Goal: Find contact information: Find contact information

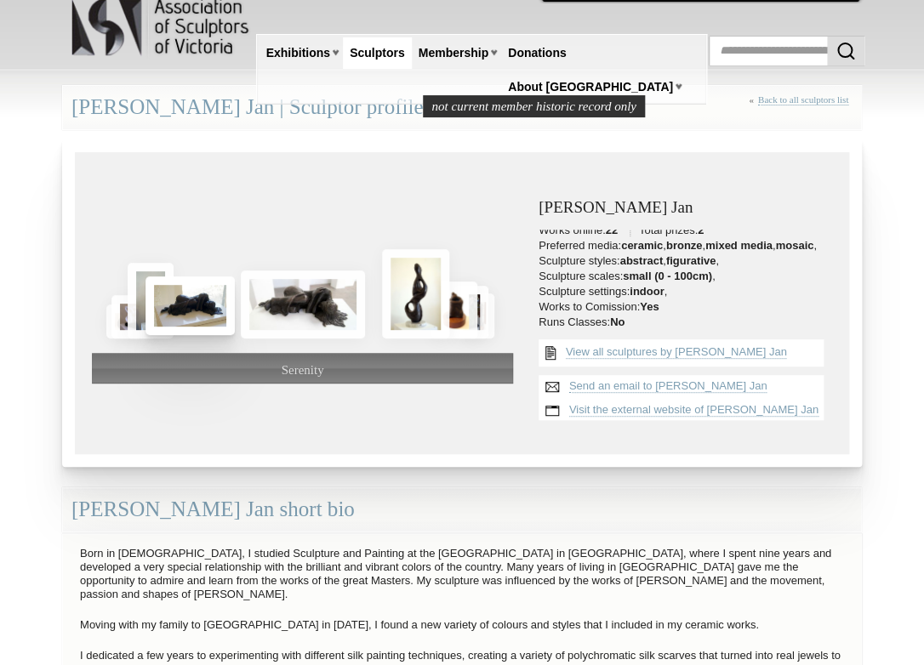
scroll to position [23, 0]
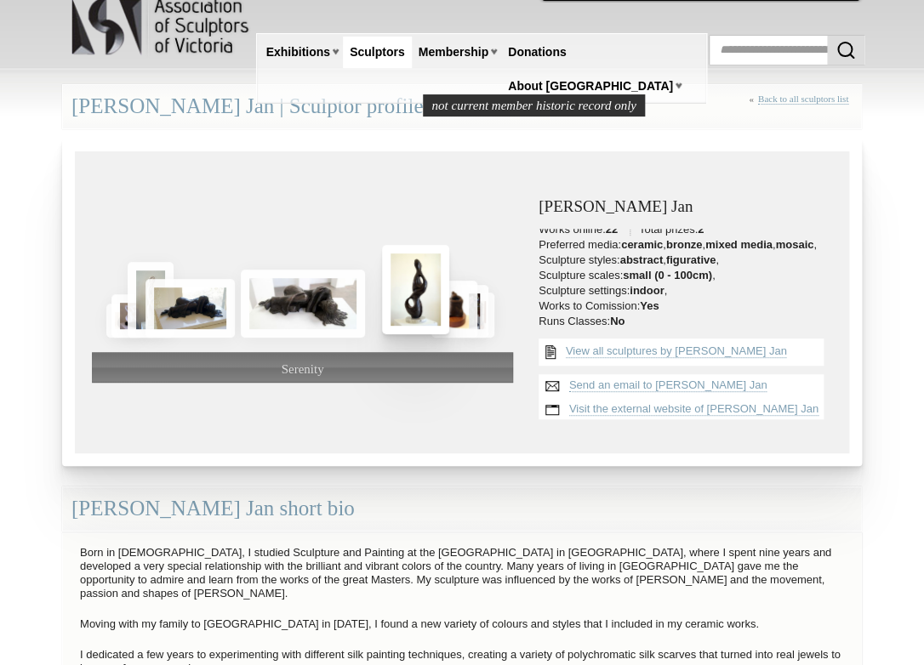
click at [402, 285] on img at bounding box center [415, 289] width 67 height 89
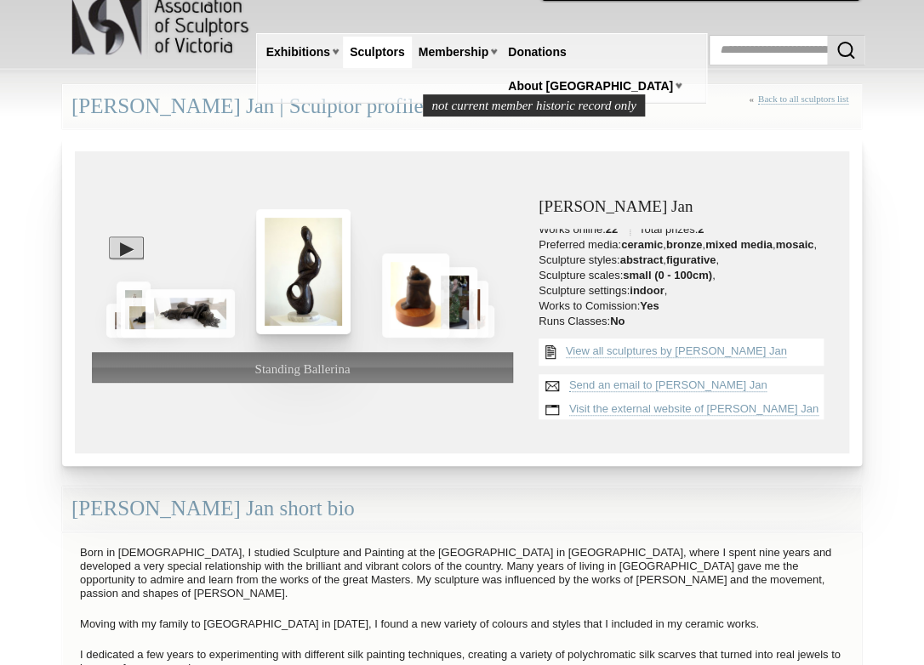
click at [305, 293] on img at bounding box center [303, 272] width 94 height 126
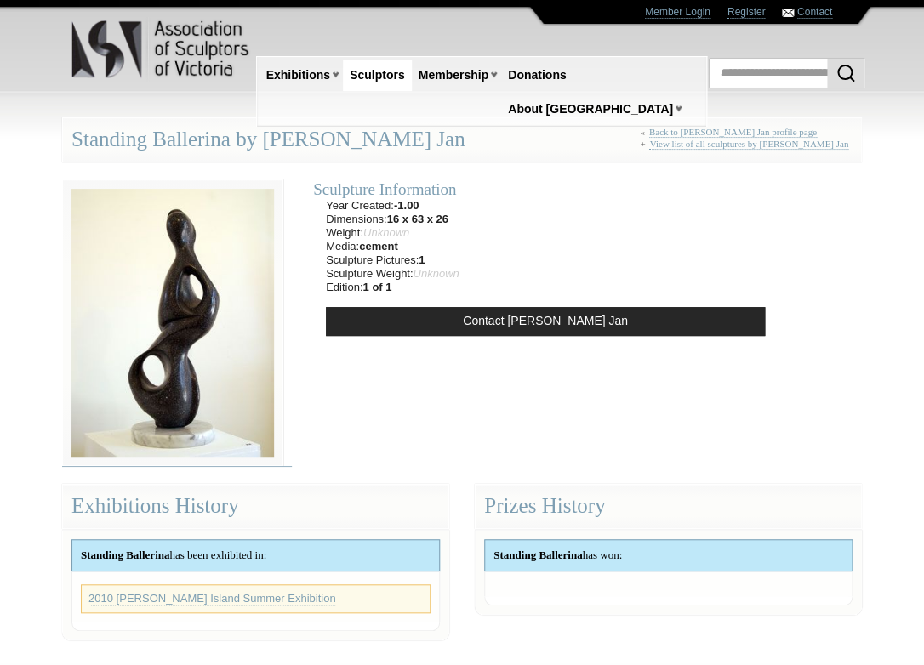
click at [199, 308] on img at bounding box center [172, 322] width 221 height 287
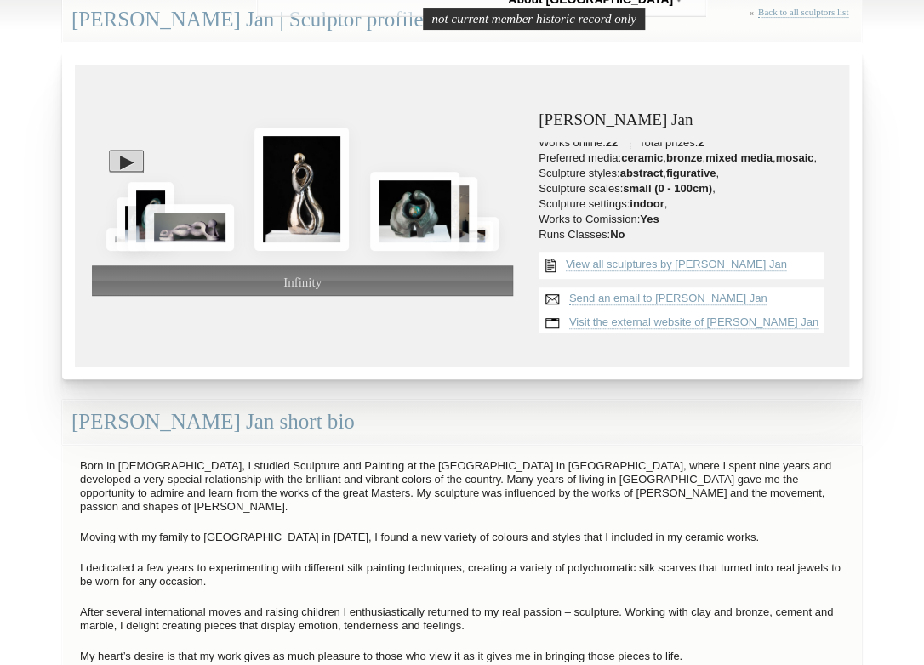
scroll to position [106, 0]
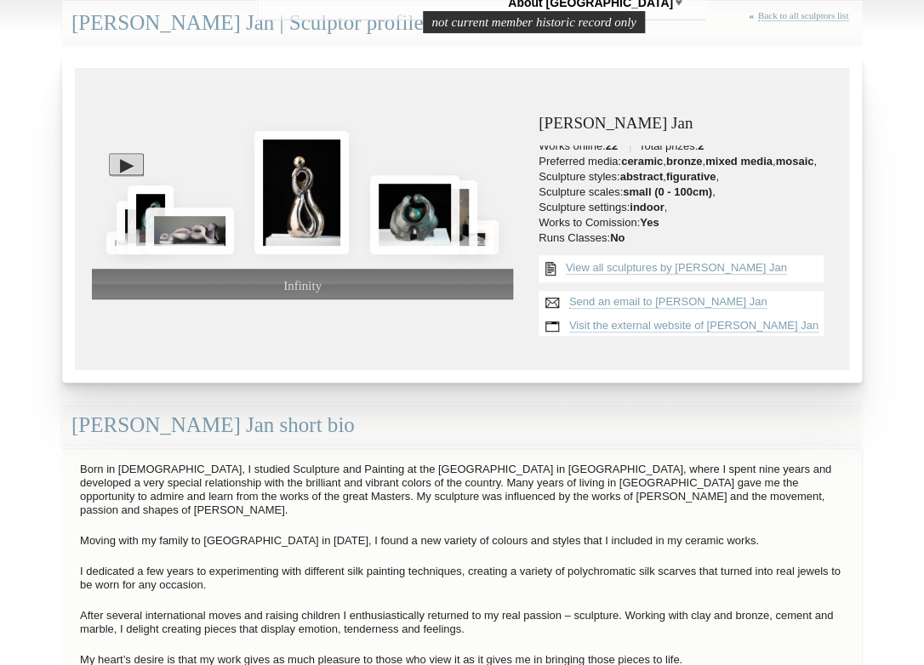
click at [127, 161] on div at bounding box center [126, 164] width 35 height 22
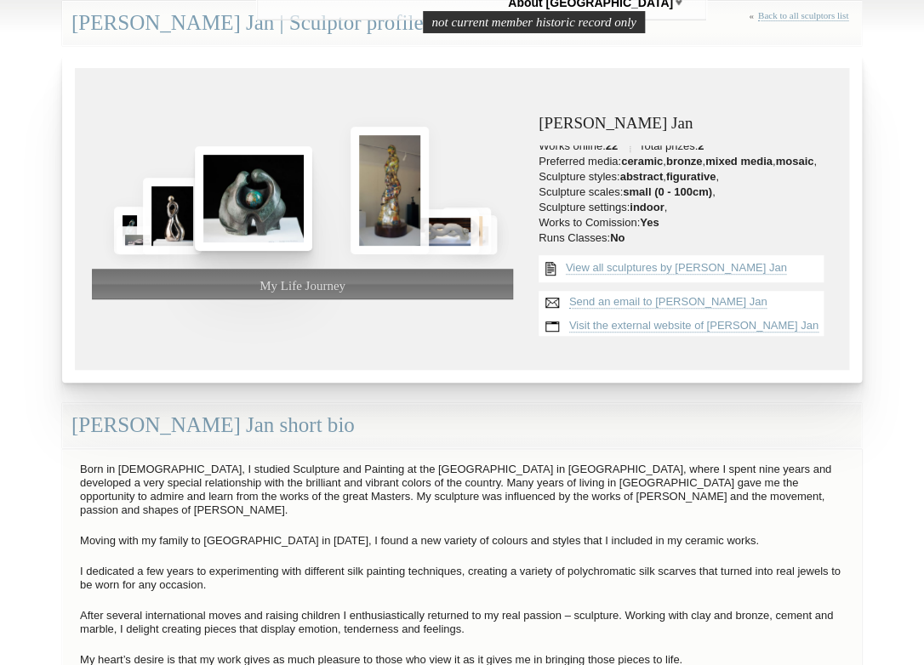
click at [303, 196] on div at bounding box center [302, 157] width 421 height 144
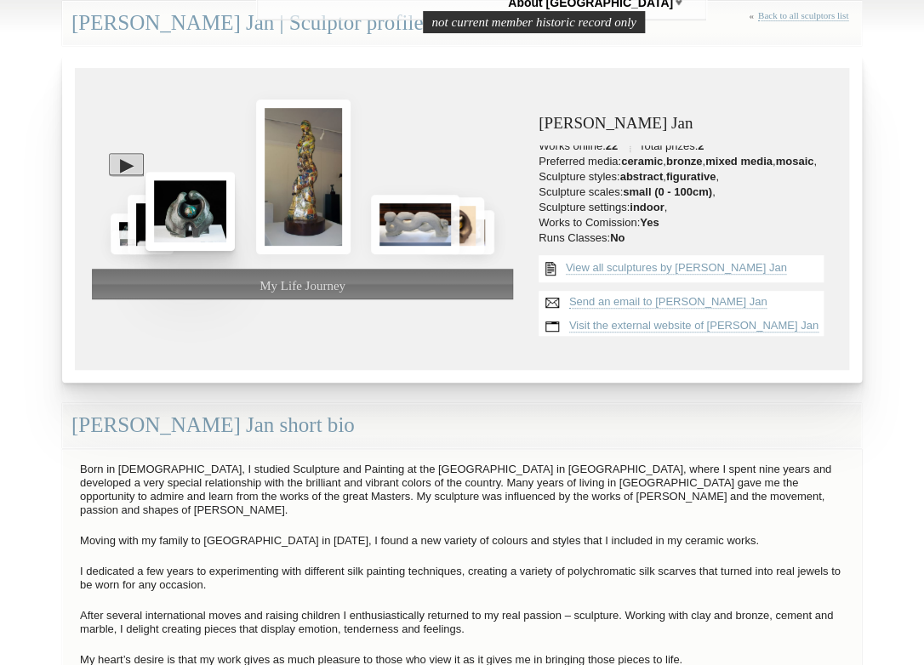
click at [303, 196] on img at bounding box center [303, 177] width 94 height 155
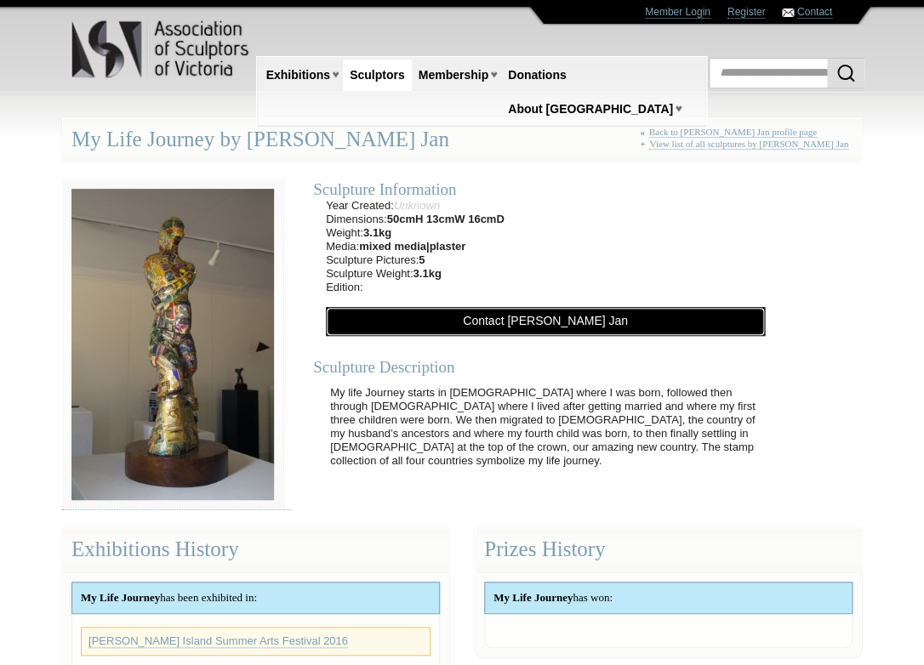
click at [509, 316] on link "Contact [PERSON_NAME] Jan" at bounding box center [545, 321] width 439 height 29
